Goal: Task Accomplishment & Management: Use online tool/utility

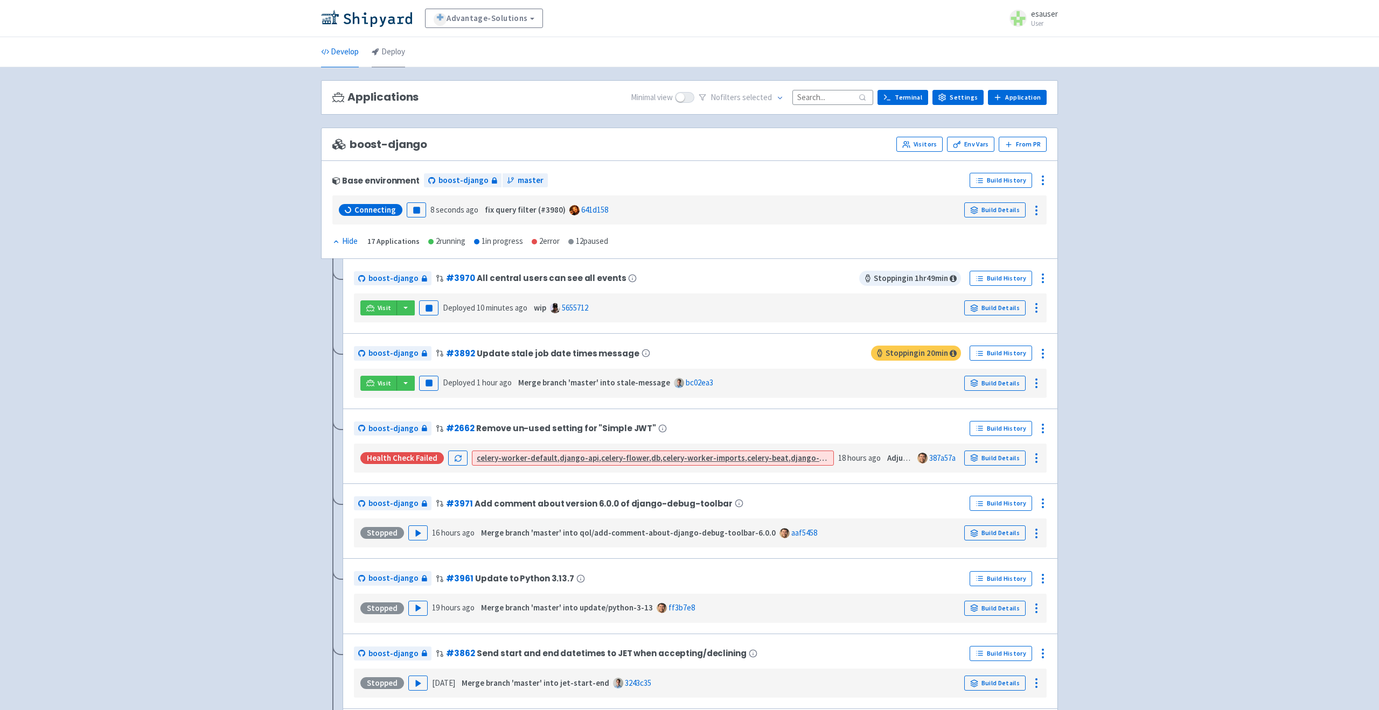
click at [395, 51] on link "Deploy" at bounding box center [388, 52] width 33 height 30
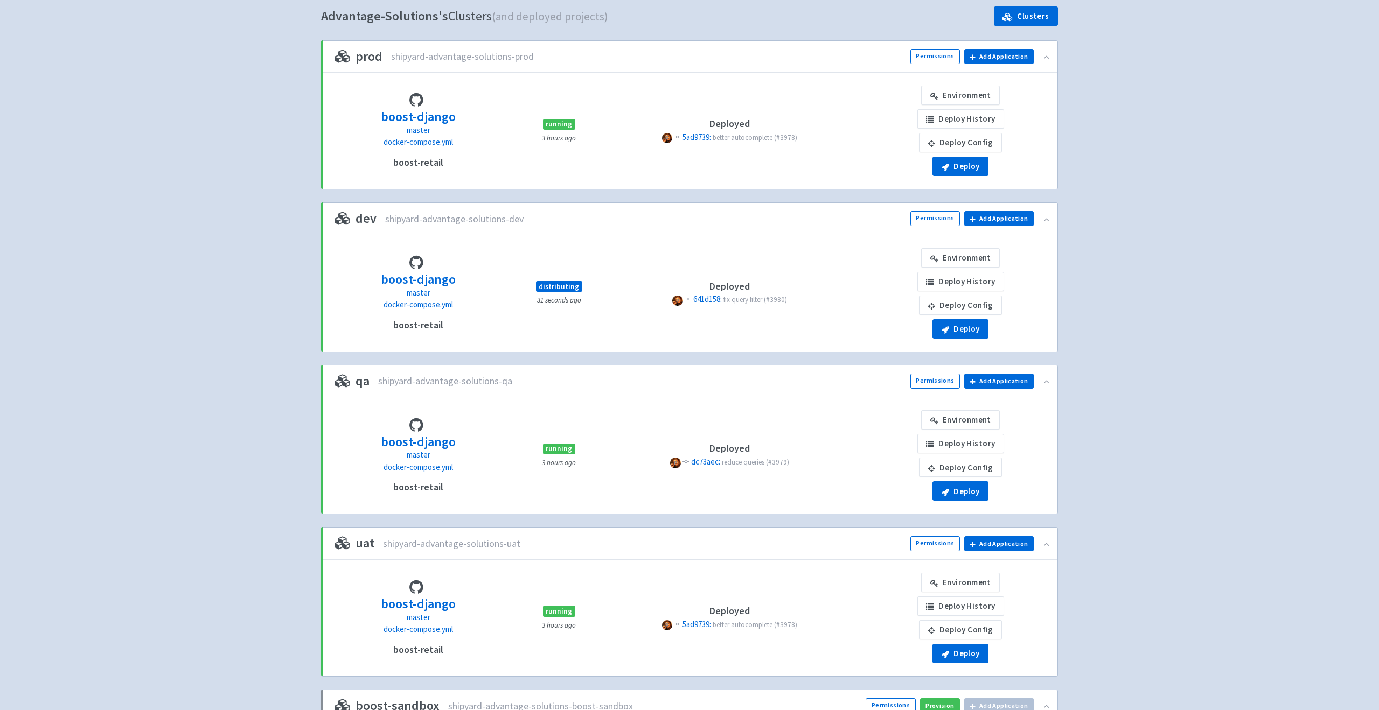
scroll to position [94, 0]
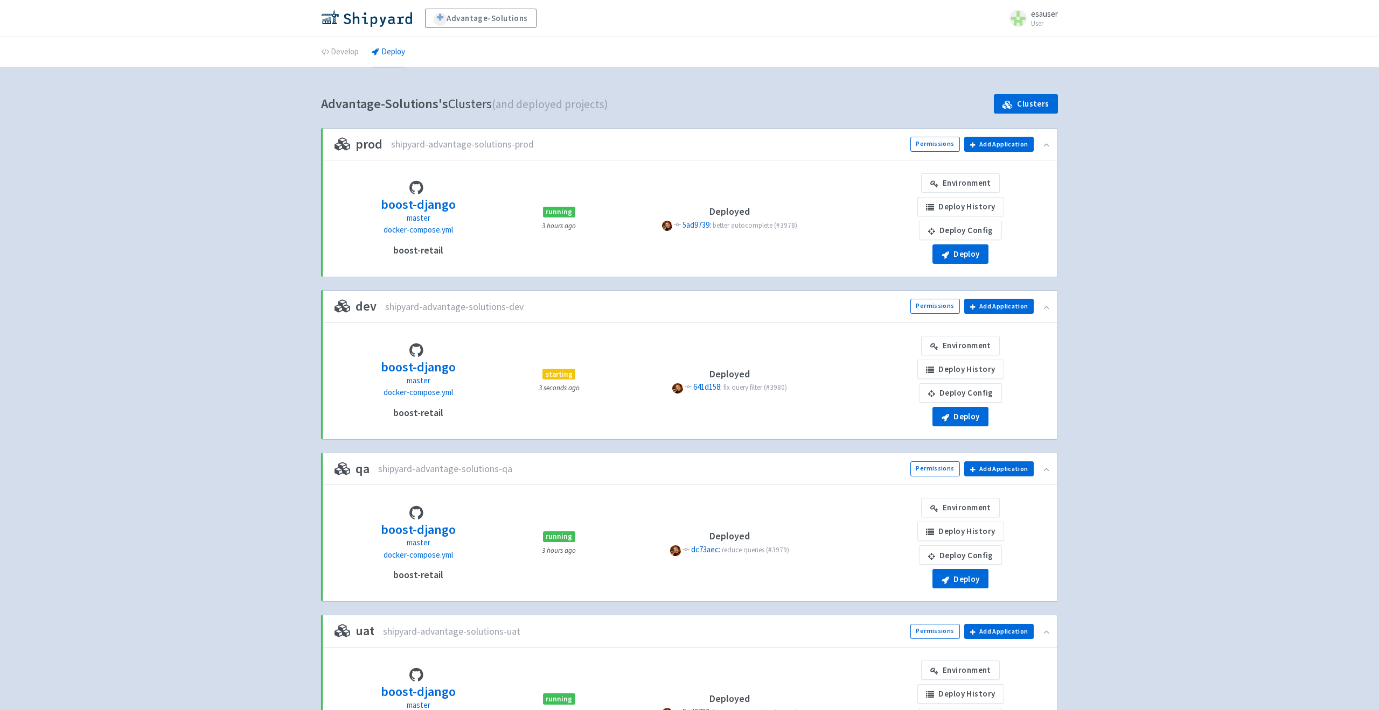
click at [232, 295] on div "Advantage-Solutions esauser User Profile Sign out Develop Deploy" at bounding box center [689, 449] width 1379 height 899
